Goal: Check status: Check status

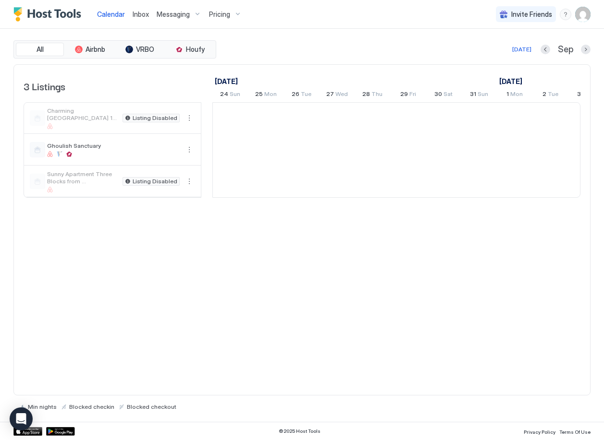
scroll to position [0, 534]
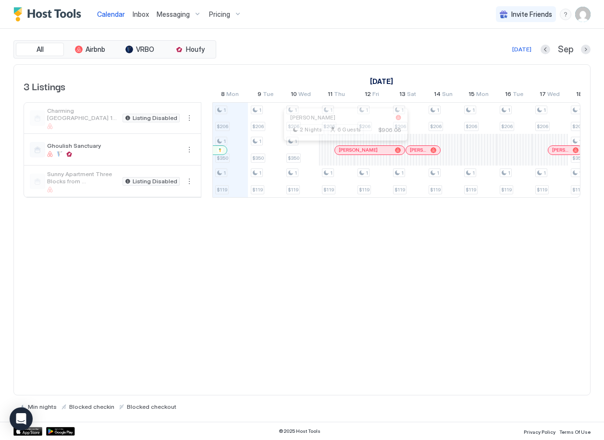
click at [342, 152] on div at bounding box center [342, 151] width 8 height 8
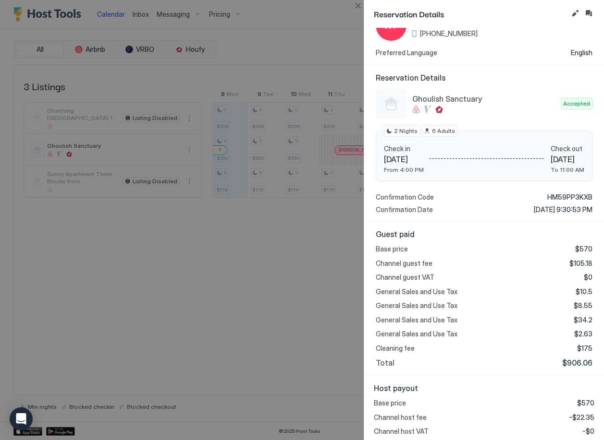
scroll to position [74, 0]
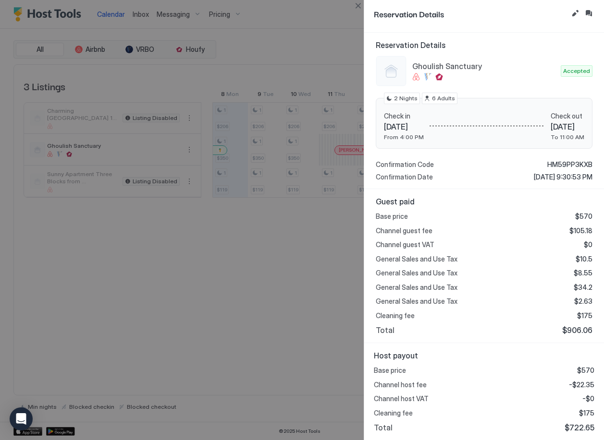
click at [320, 306] on div at bounding box center [302, 220] width 604 height 440
click at [356, 5] on button "Close" at bounding box center [358, 6] width 12 height 12
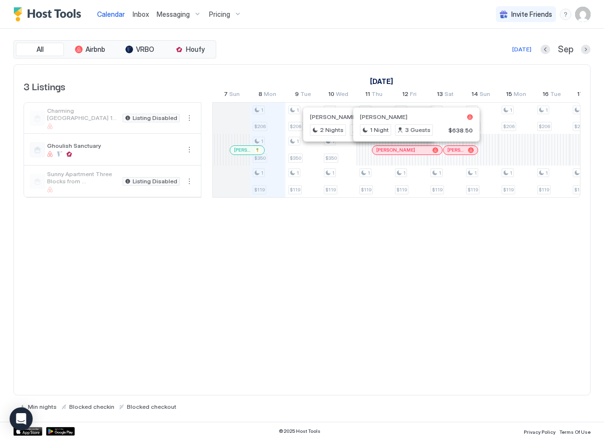
scroll to position [0, 0]
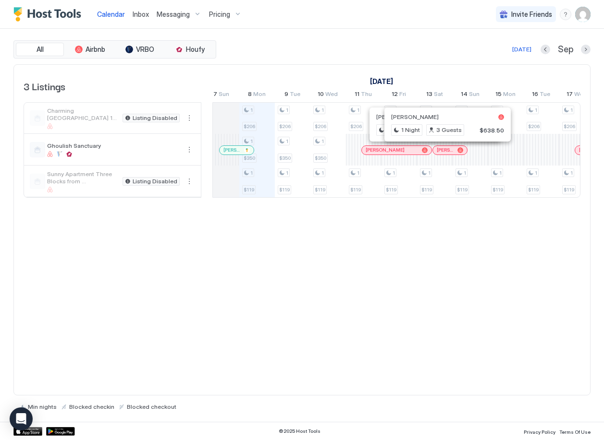
click at [443, 152] on div at bounding box center [443, 151] width 8 height 8
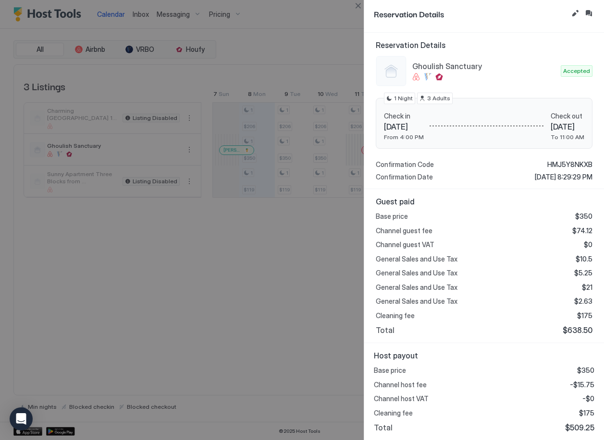
click at [342, 266] on div at bounding box center [302, 220] width 604 height 440
click at [360, 9] on button "Close" at bounding box center [358, 6] width 12 height 12
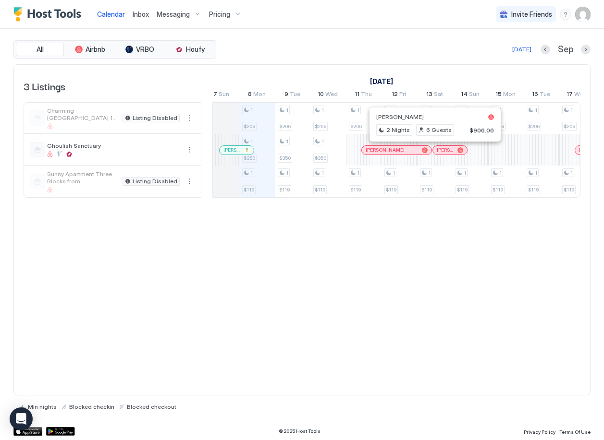
click at [363, 52] on div "[DATE] Sep" at bounding box center [404, 50] width 372 height 12
click at [487, 73] on div "[DATE] [DATE] [DATE] 24 Sun 25 Mon 26 Tue 27 Wed 28 Thu 29 Fri 30 Sat 31 Sun 1 …" at bounding box center [396, 83] width 368 height 37
click at [370, 151] on div at bounding box center [371, 151] width 8 height 8
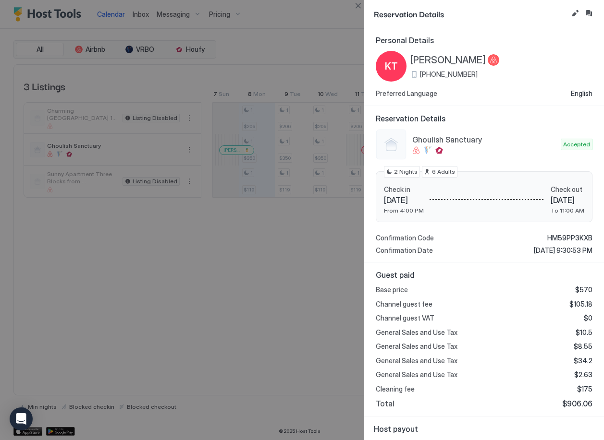
scroll to position [74, 0]
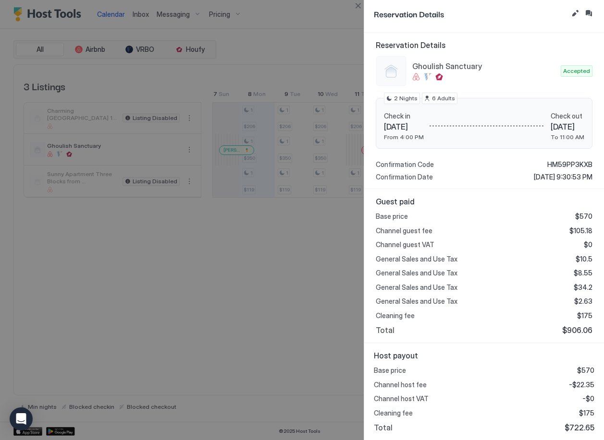
click at [318, 306] on div at bounding box center [302, 220] width 604 height 440
click at [356, 8] on button "Close" at bounding box center [358, 6] width 12 height 12
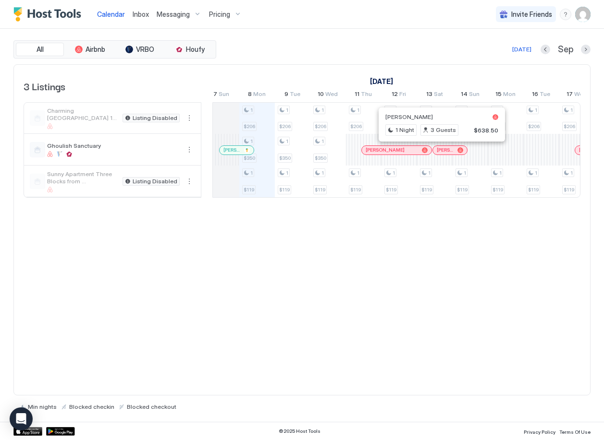
click at [439, 151] on div at bounding box center [439, 151] width 8 height 8
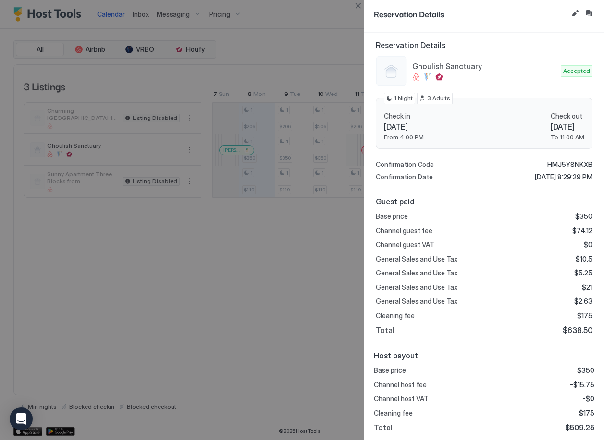
click at [330, 330] on div at bounding box center [302, 220] width 604 height 440
click at [318, 342] on div at bounding box center [302, 220] width 604 height 440
click at [359, 2] on button "Close" at bounding box center [358, 6] width 12 height 12
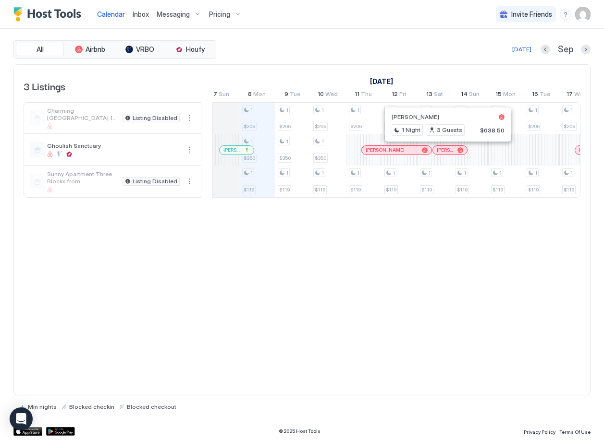
click at [444, 152] on div at bounding box center [444, 151] width 8 height 8
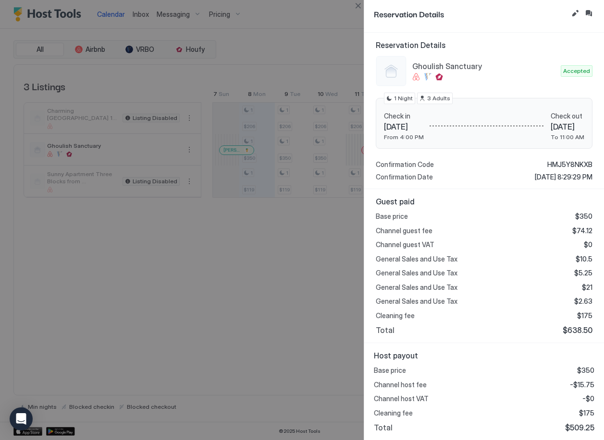
click at [333, 291] on div at bounding box center [302, 220] width 604 height 440
click at [359, 9] on button "Close" at bounding box center [358, 6] width 12 height 12
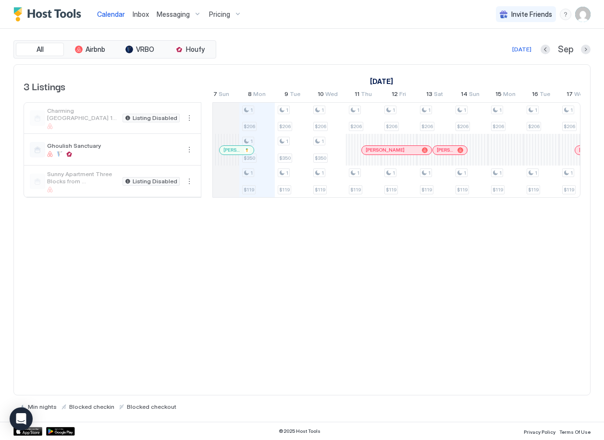
click at [232, 153] on div at bounding box center [232, 151] width 8 height 8
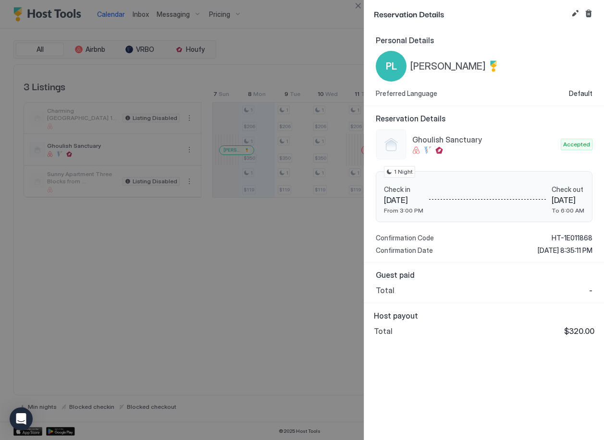
click at [316, 58] on div at bounding box center [302, 220] width 604 height 440
click at [324, 35] on div at bounding box center [302, 220] width 604 height 440
click at [363, 3] on button "Close" at bounding box center [358, 6] width 12 height 12
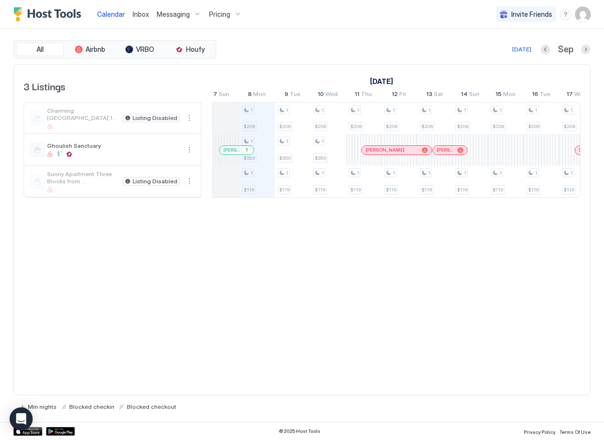
click at [229, 150] on div at bounding box center [229, 151] width 8 height 8
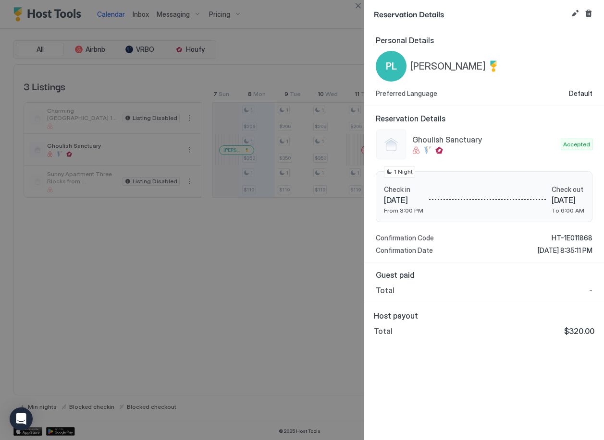
click at [326, 339] on div at bounding box center [302, 220] width 604 height 440
click at [358, 6] on button "Close" at bounding box center [358, 6] width 12 height 12
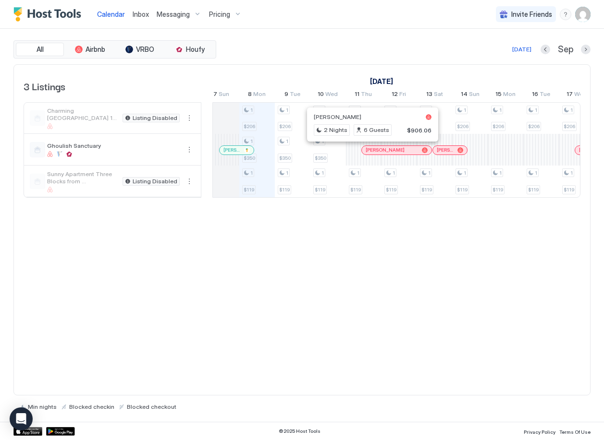
click at [369, 152] on div at bounding box center [369, 151] width 8 height 8
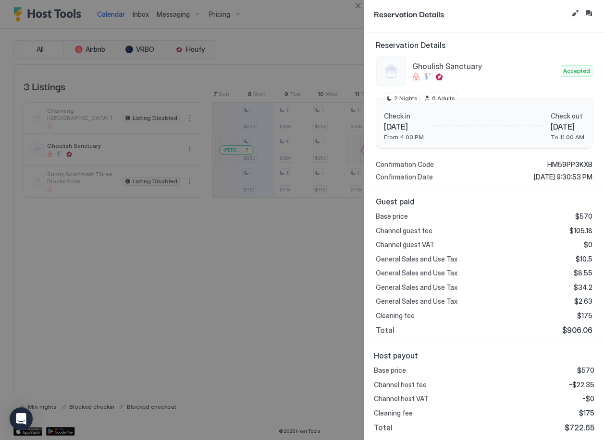
click at [305, 291] on div at bounding box center [302, 220] width 604 height 440
click at [359, 10] on button "Close" at bounding box center [358, 6] width 12 height 12
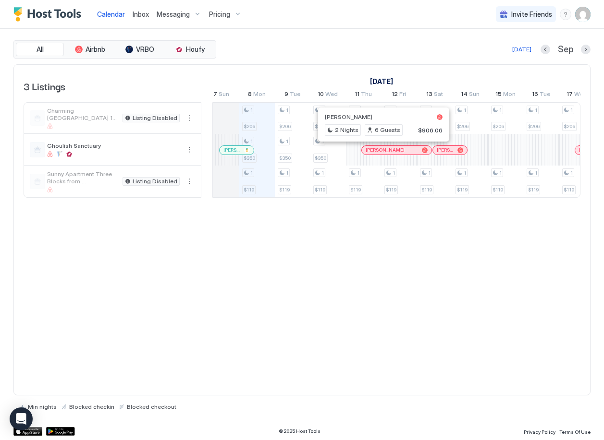
click at [440, 152] on div at bounding box center [440, 151] width 8 height 8
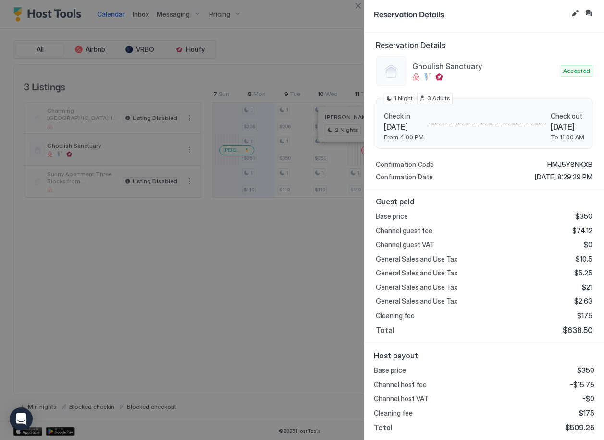
click at [332, 333] on div at bounding box center [302, 220] width 604 height 440
click at [359, 7] on button "Close" at bounding box center [358, 6] width 12 height 12
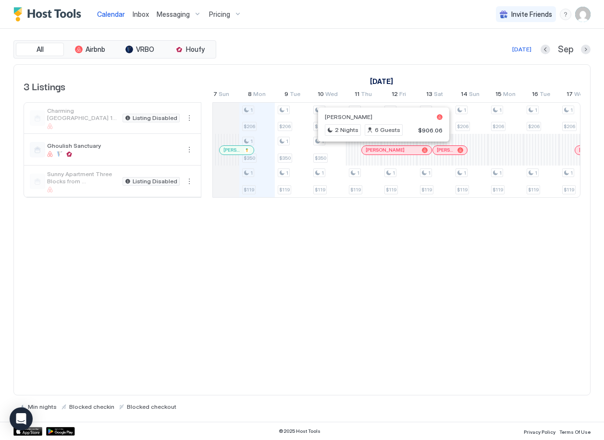
click at [475, 31] on div "All Airbnb VRBO Houfy [DATE] [DATE] Listings [DATE] [DATE] [DATE] 24 Sun 25 Mon…" at bounding box center [301, 225] width 577 height 393
